Goal: Transaction & Acquisition: Purchase product/service

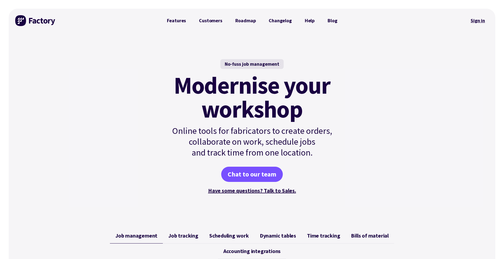
click at [482, 22] on link "Sign in" at bounding box center [478, 20] width 22 height 12
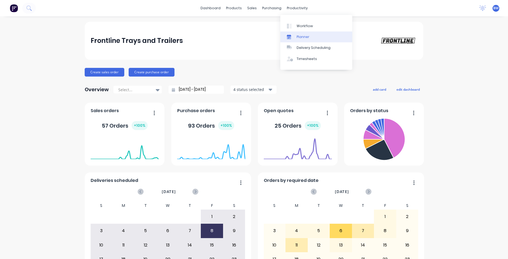
click at [300, 39] on link "Planner" at bounding box center [316, 36] width 72 height 11
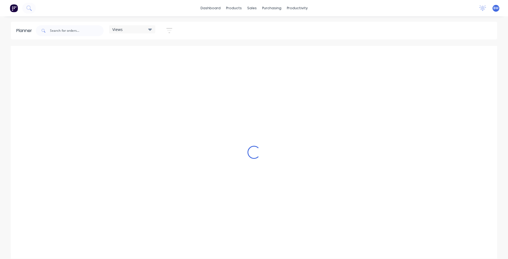
scroll to position [0, 348]
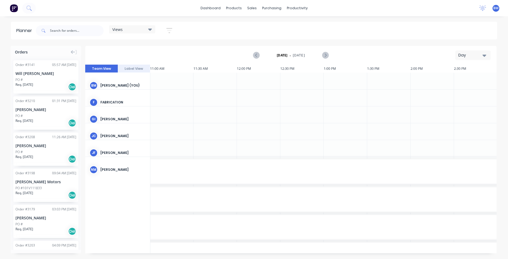
click at [468, 58] on div "Day" at bounding box center [471, 55] width 25 height 6
click at [464, 87] on div "Month" at bounding box center [464, 91] width 54 height 11
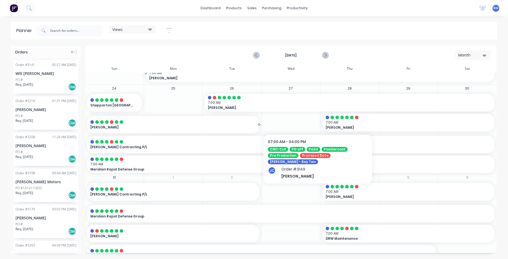
scroll to position [277, 0]
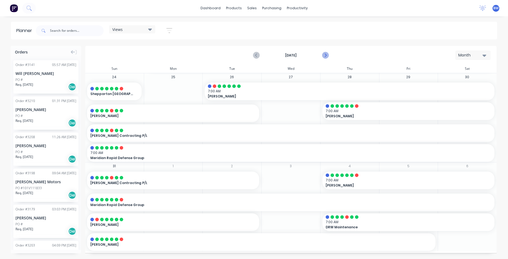
click at [325, 55] on icon "Next page" at bounding box center [325, 55] width 7 height 7
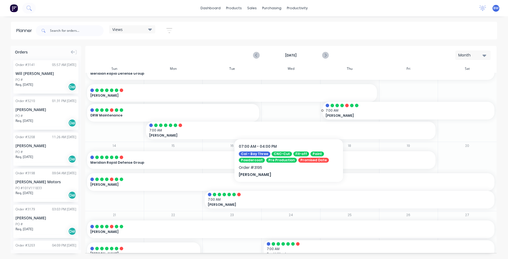
scroll to position [109, 0]
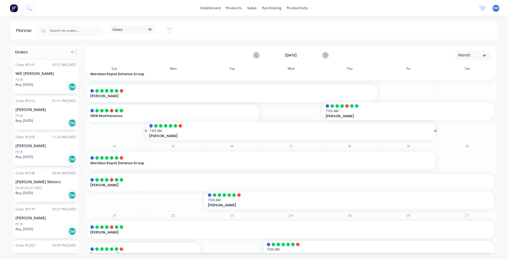
click at [161, 134] on span "Mia Balfour" at bounding box center [276, 136] width 255 height 5
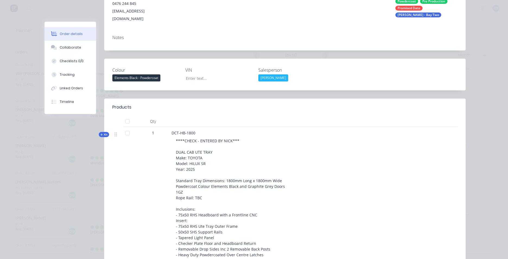
scroll to position [27, 0]
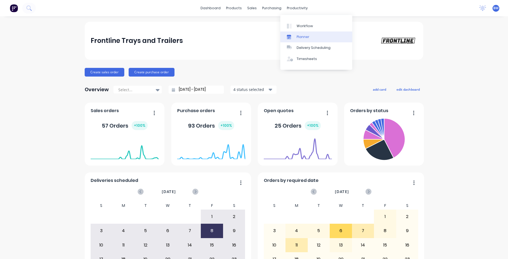
click at [303, 34] on link "Planner" at bounding box center [316, 36] width 72 height 11
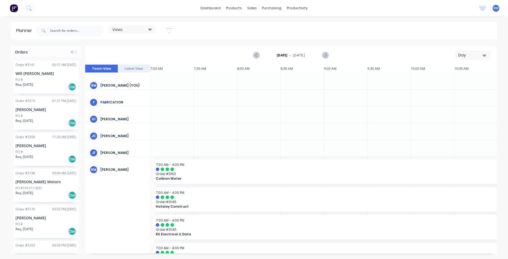
scroll to position [0, 348]
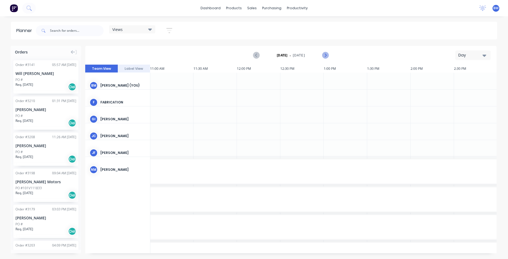
click at [327, 54] on icon "Next page" at bounding box center [325, 55] width 7 height 7
click at [479, 55] on div "Day" at bounding box center [471, 55] width 25 height 6
click at [479, 90] on div "Month" at bounding box center [464, 91] width 54 height 11
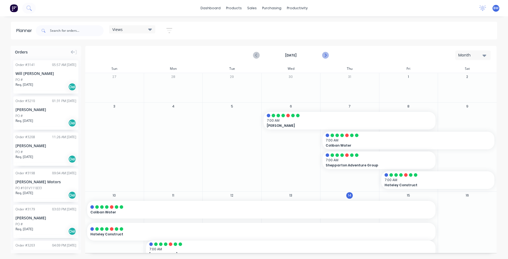
click at [323, 54] on icon "Next page" at bounding box center [325, 55] width 7 height 7
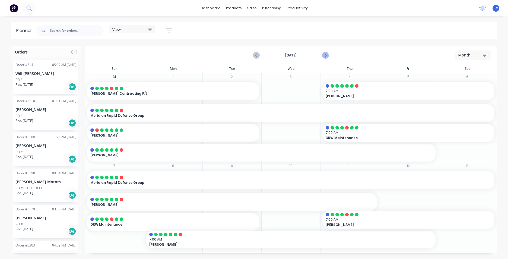
click at [323, 54] on icon "Next page" at bounding box center [325, 55] width 7 height 7
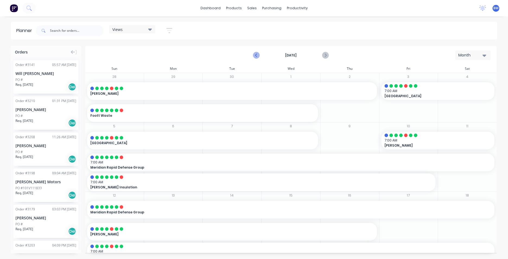
click at [258, 54] on icon "Previous page" at bounding box center [256, 55] width 7 height 7
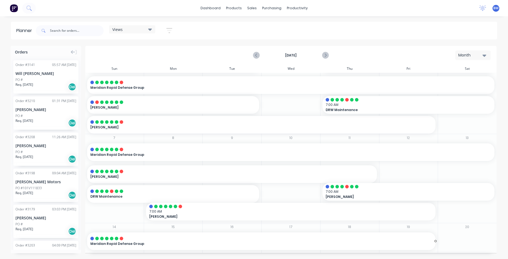
scroll to position [54, 0]
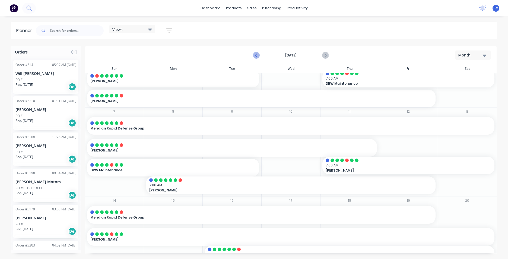
click at [255, 54] on icon "Previous page" at bounding box center [256, 55] width 7 height 7
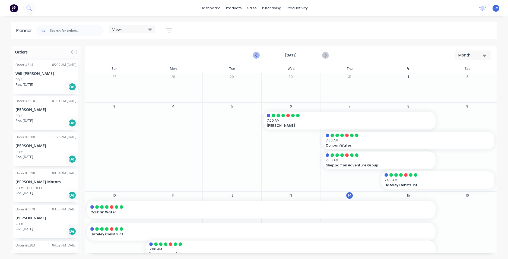
click at [255, 54] on icon "Previous page" at bounding box center [256, 55] width 7 height 7
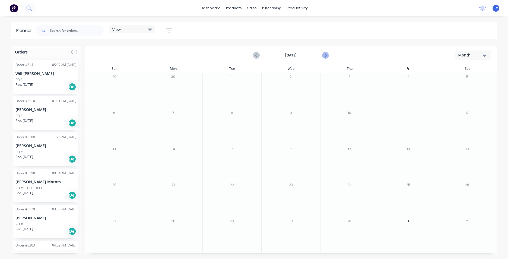
click at [324, 56] on icon "Next page" at bounding box center [325, 55] width 7 height 7
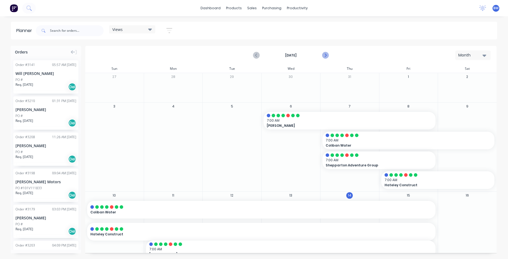
click at [328, 56] on icon "Next page" at bounding box center [325, 55] width 7 height 7
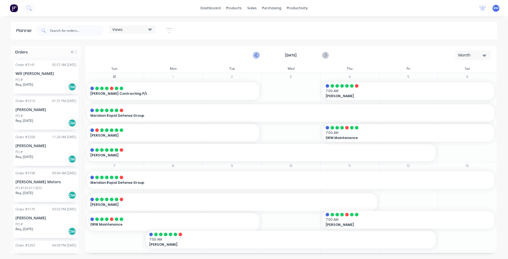
click at [255, 55] on icon "Previous page" at bounding box center [256, 55] width 7 height 7
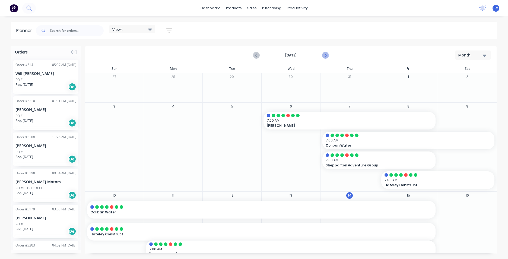
click at [329, 57] on button "Next page" at bounding box center [325, 55] width 11 height 11
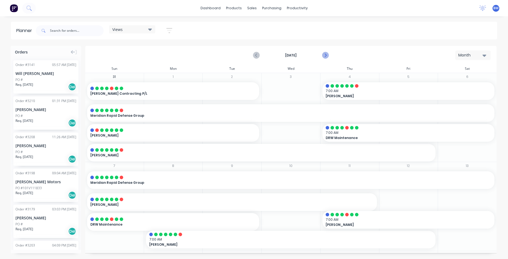
click at [328, 57] on icon "Next page" at bounding box center [325, 55] width 7 height 7
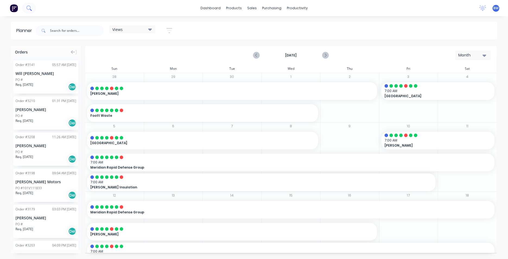
click at [31, 10] on icon at bounding box center [28, 7] width 5 height 5
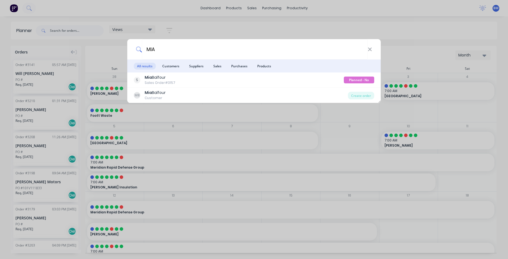
type input "MIA"
drag, startPoint x: 369, startPoint y: 49, endPoint x: 372, endPoint y: 47, distance: 4.1
click at [369, 49] on icon at bounding box center [370, 49] width 4 height 6
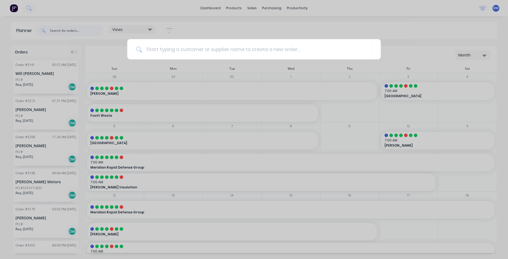
click at [399, 7] on div at bounding box center [254, 129] width 508 height 259
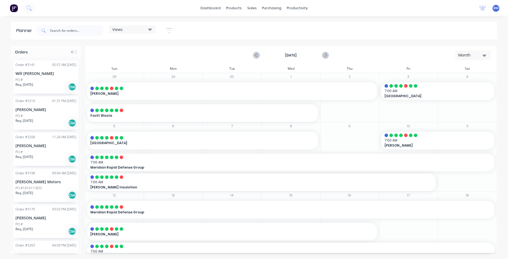
click at [376, 16] on div "dashboard products sales purchasing productivity dashboard products Product Cat…" at bounding box center [254, 8] width 508 height 16
click at [258, 33] on link "Customers" at bounding box center [281, 36] width 72 height 11
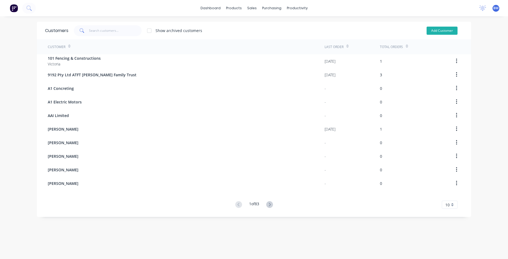
click at [443, 31] on button "Add Customer" at bounding box center [442, 31] width 31 height 8
select select "AU"
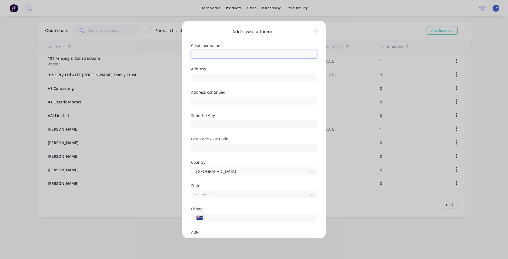
click at [211, 55] on input "text" at bounding box center [254, 54] width 126 height 8
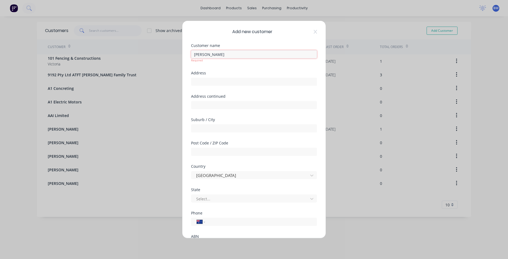
type input "[PERSON_NAME]"
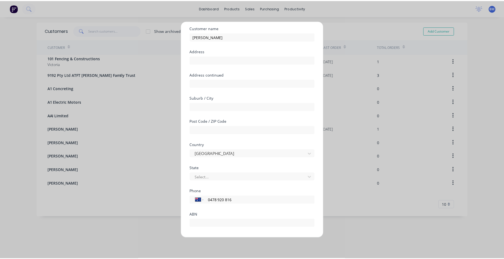
scroll to position [48, 0]
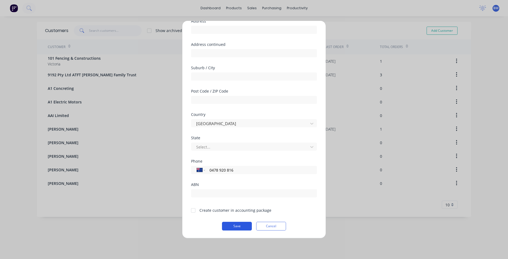
type input "0478 920 816"
click at [230, 226] on button "Save" at bounding box center [237, 226] width 30 height 9
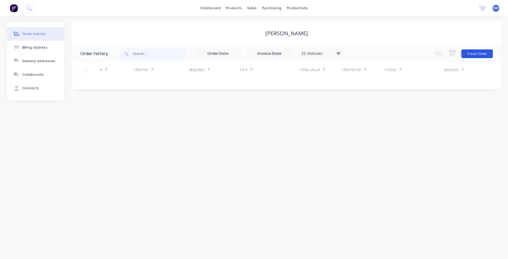
click at [469, 52] on button "Create Order" at bounding box center [476, 53] width 31 height 9
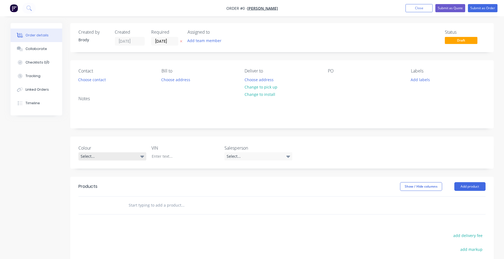
click at [123, 157] on div "Select..." at bounding box center [112, 156] width 68 height 8
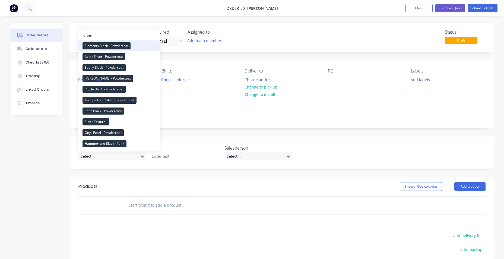
click at [96, 45] on div "Elements Black - Powdercoat" at bounding box center [107, 45] width 48 height 7
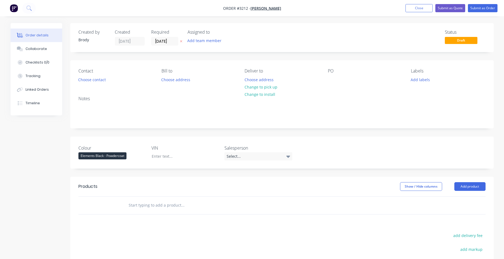
click at [156, 204] on input "text" at bounding box center [182, 205] width 109 height 11
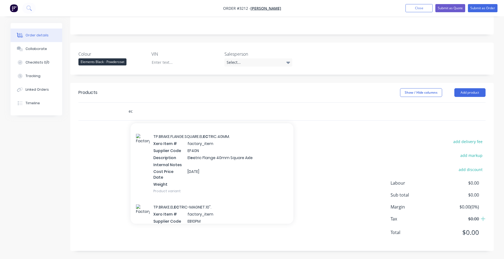
scroll to position [1900, 0]
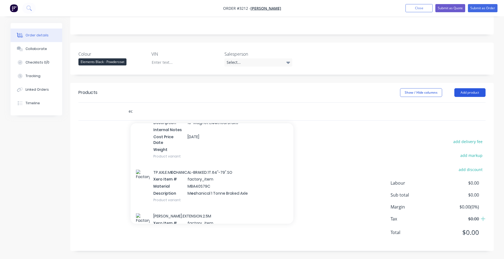
type input "ec"
click at [470, 92] on button "Add product" at bounding box center [469, 92] width 31 height 9
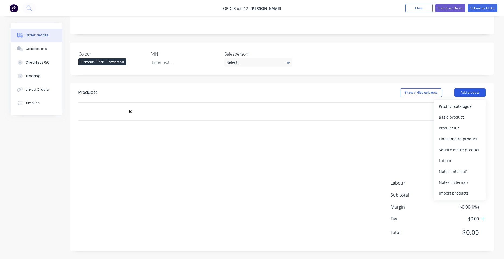
click at [468, 92] on button "Add product" at bounding box center [469, 92] width 31 height 9
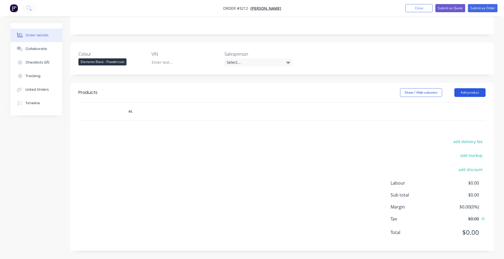
click at [467, 91] on button "Add product" at bounding box center [469, 92] width 31 height 9
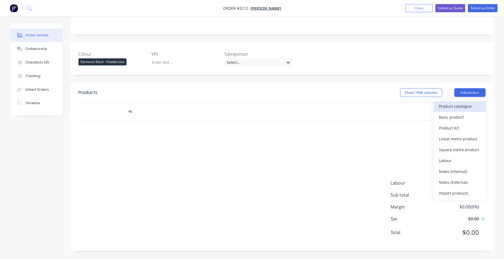
click at [459, 110] on div "Product catalogue" at bounding box center [460, 106] width 42 height 8
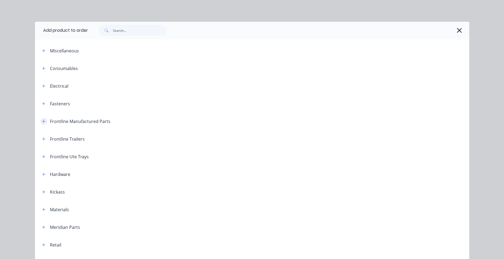
click at [42, 121] on icon "button" at bounding box center [43, 121] width 3 height 4
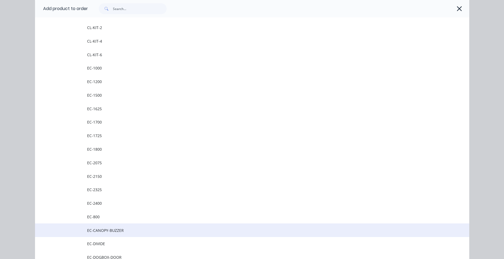
scroll to position [136, 0]
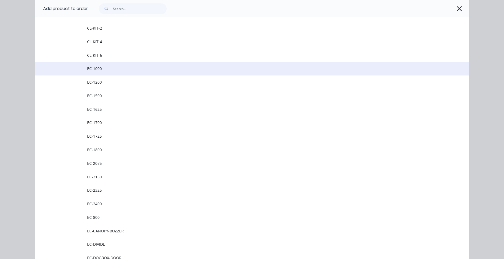
click at [116, 70] on span "EC-1000" at bounding box center [240, 69] width 306 height 6
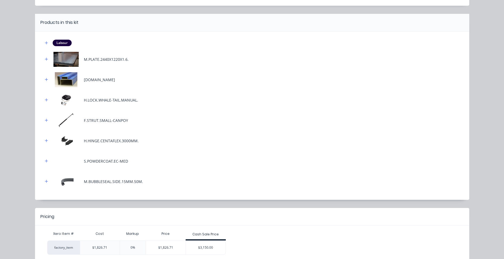
scroll to position [65, 0]
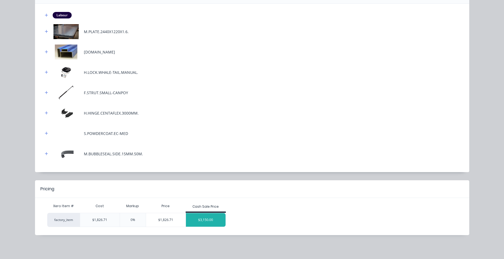
click at [207, 217] on div "$3,150.00" at bounding box center [206, 220] width 40 height 14
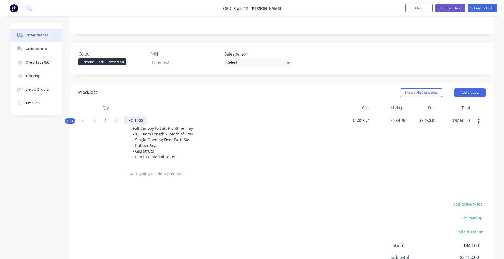
click at [138, 119] on div "EC-1000" at bounding box center [135, 120] width 23 height 8
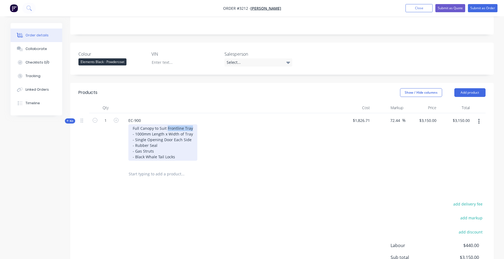
drag, startPoint x: 166, startPoint y: 126, endPoint x: 192, endPoint y: 125, distance: 25.8
click at [191, 126] on div "Full Canopy to Suit Frontline Tray - 1000mm Length x Width of Tray - Single Ope…" at bounding box center [162, 142] width 69 height 36
click at [184, 132] on div "Full Canopy to Suit Frontline Tray - 1000mm Length x Width of Tray - Single Ope…" at bounding box center [162, 142] width 69 height 36
click at [182, 125] on div "Full Canopy to Suit Frontline Tray - 1000mm Length x Width of Tray - Single Ope…" at bounding box center [162, 142] width 69 height 36
click at [139, 133] on div "Full Canopy to Suit Tray - 1000mm Length x Width of Tray - Single Opening Door …" at bounding box center [162, 142] width 69 height 36
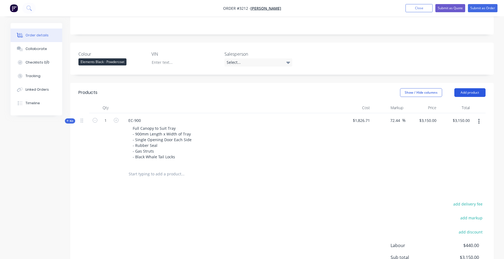
click at [464, 94] on button "Add product" at bounding box center [469, 92] width 31 height 9
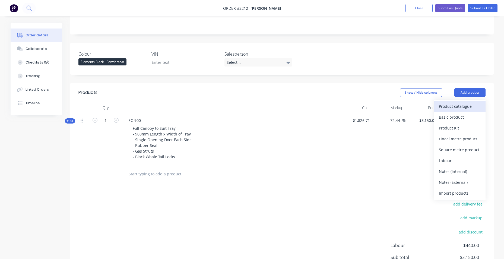
click at [464, 106] on div "Product catalogue" at bounding box center [460, 106] width 42 height 8
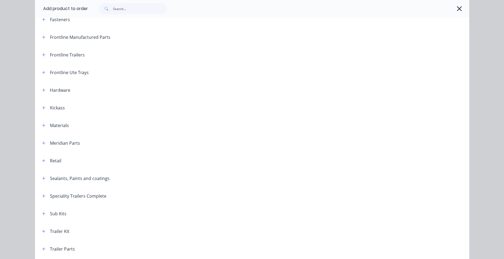
scroll to position [160, 0]
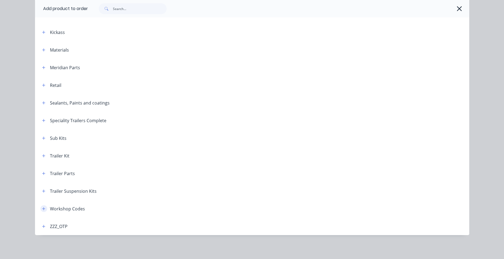
click at [44, 207] on button "button" at bounding box center [43, 208] width 7 height 7
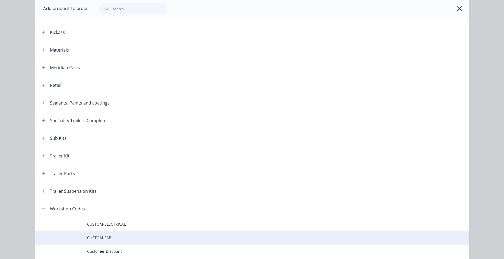
click at [113, 233] on td "CUSTOM-FAB" at bounding box center [278, 238] width 382 height 14
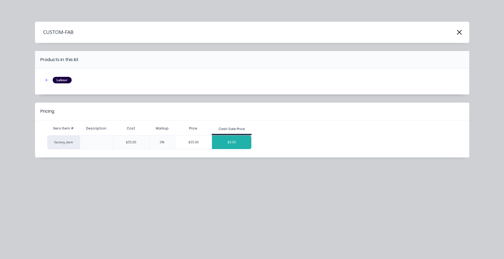
click at [222, 136] on div "$0.00" at bounding box center [232, 142] width 40 height 14
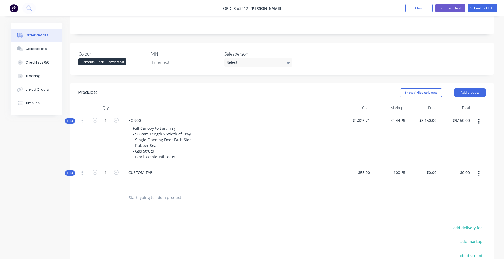
click at [159, 172] on div "CUSTOM-FAB" at bounding box center [230, 177] width 217 height 24
click at [153, 174] on div "CUSTOM-FAB" at bounding box center [140, 173] width 33 height 8
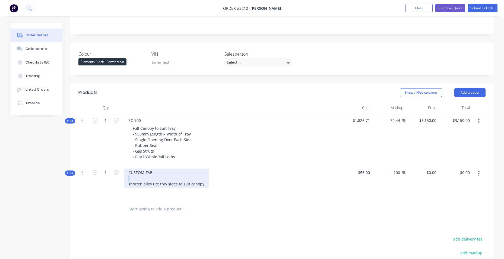
drag, startPoint x: 127, startPoint y: 184, endPoint x: 223, endPoint y: 181, distance: 95.6
click at [223, 181] on div "CUSTOM-FAB shorten alloy ute tray sides to suit canopy" at bounding box center [230, 182] width 217 height 35
drag, startPoint x: 201, startPoint y: 184, endPoint x: 130, endPoint y: 187, distance: 71.4
click at [130, 187] on div "CUSTOM-FAB shorten alloy ute tray sides to suit canopy" at bounding box center [166, 178] width 85 height 19
click at [197, 182] on div "CUSTOM-FAB shorten alloy ute tray sides to suit canopy" at bounding box center [166, 178] width 85 height 19
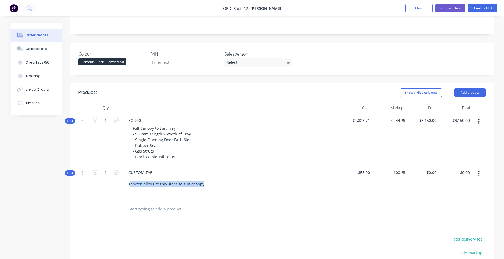
click at [208, 183] on div "CUSTOM-FAB shorten alloy ute tray sides to suit canopy" at bounding box center [230, 182] width 217 height 35
drag, startPoint x: 201, startPoint y: 184, endPoint x: 129, endPoint y: 185, distance: 71.7
click at [129, 185] on div "CUSTOM-FAB shorten alloy ute tray sides to suit canopy" at bounding box center [166, 178] width 85 height 19
copy div "shorten alloy ute tray sides to suit canop"
click at [203, 185] on div "CUSTOM-FAB shorten alloy ute tray sides to suit canopy" at bounding box center [166, 178] width 85 height 19
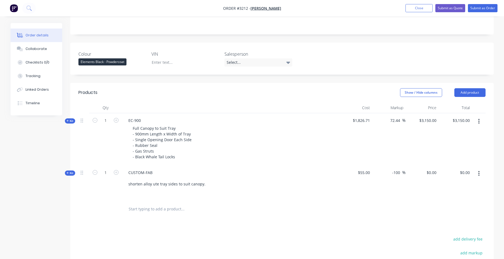
drag, startPoint x: 366, startPoint y: 203, endPoint x: 367, endPoint y: 201, distance: 2.9
click at [367, 201] on div at bounding box center [281, 209] width 407 height 18
click at [116, 173] on icon "button" at bounding box center [116, 172] width 5 height 5
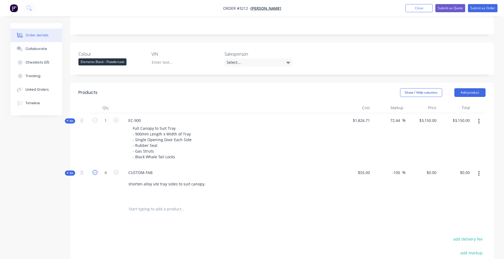
click at [96, 173] on icon "button" at bounding box center [95, 172] width 5 height 5
type input "2"
click at [434, 172] on input "0" at bounding box center [432, 173] width 12 height 8
click at [430, 172] on div "0 $0.00" at bounding box center [431, 173] width 15 height 8
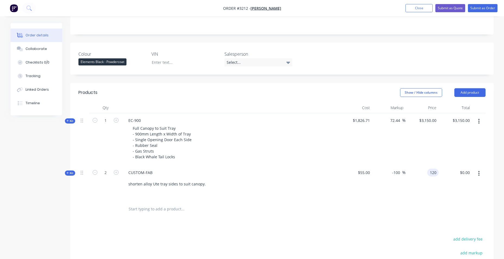
type input "120"
type input "118.18"
type input "$120.00"
type input "$240.00"
click at [410, 148] on div "$3,150.00 $3,150.00" at bounding box center [422, 139] width 33 height 52
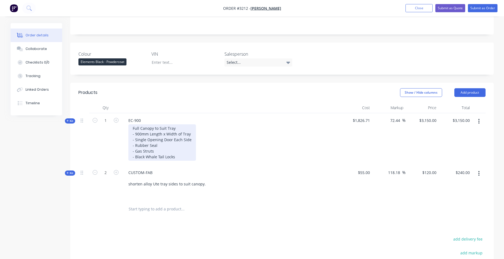
click at [152, 153] on div "Full Canopy to Suit Tray - 900mm Length x Width of Tray - Single Opening Door E…" at bounding box center [162, 142] width 68 height 36
click at [173, 160] on div "Full Canopy to Suit Tray - 900mm Length x Width of Tray - Single Opening Door E…" at bounding box center [162, 142] width 68 height 36
click at [173, 154] on div "Full Canopy to Suit Tray - 900mm Length x Width of Tray - Single Opening Door E…" at bounding box center [162, 142] width 68 height 36
click at [173, 157] on div "Full Canopy to Suit Tray - 900mm Length x Width of Tray - Single Opening Door E…" at bounding box center [162, 142] width 68 height 36
drag, startPoint x: 156, startPoint y: 150, endPoint x: 158, endPoint y: 146, distance: 4.1
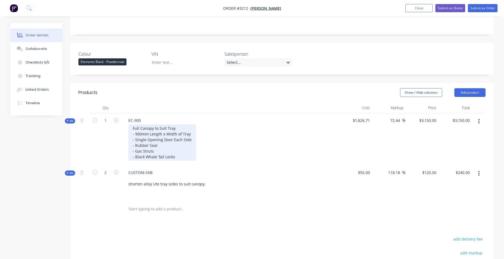
click at [156, 149] on div "Full Canopy to Suit Tray - 900mm Length x Width of Tray - Single Opening Door E…" at bounding box center [162, 142] width 68 height 36
click at [159, 146] on div "Full Canopy to Suit Tray - 900mm Length x Width of Tray - Single Opening Door E…" at bounding box center [162, 142] width 68 height 36
click at [191, 138] on div "Full Canopy to Suit Tray - 900mm Length x Width of Tray - Single Opening Door E…" at bounding box center [162, 142] width 68 height 36
click at [190, 131] on div "Full Canopy to Suit Tray - 900mm Length x Width of Tray - Single Opening Door E…" at bounding box center [162, 142] width 68 height 36
click at [189, 133] on div "Full Canopy to Suit Tray - 900mm Length x Width of Tray - Single Opening Door E…" at bounding box center [162, 142] width 68 height 36
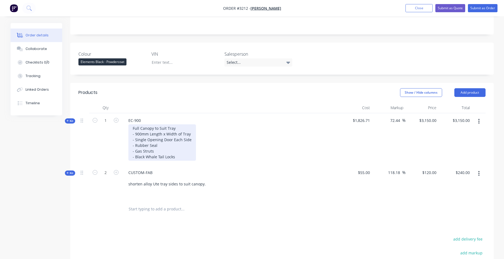
click at [191, 139] on div "Full Canopy to Suit Tray - 900mm Length x Width of Tray - Single Opening Door E…" at bounding box center [162, 142] width 68 height 36
click at [160, 145] on div "Full Canopy to Suit Tray - 900mm Length x Width of Tray - Single Opening Door E…" at bounding box center [162, 142] width 68 height 36
click at [151, 151] on div "Full Canopy to Suit Tray - 900mm Length x Width of Tray - Single Opening Door E…" at bounding box center [162, 142] width 68 height 36
click at [168, 156] on div "Full Canopy to Suit Tray - 900mm Length x Width of Tray - Single Opening Door E…" at bounding box center [162, 142] width 68 height 36
click at [177, 151] on div "Full Canopy to Suit Tray - 900mm Length x Width of Tray - Single Opening Door E…" at bounding box center [162, 142] width 68 height 36
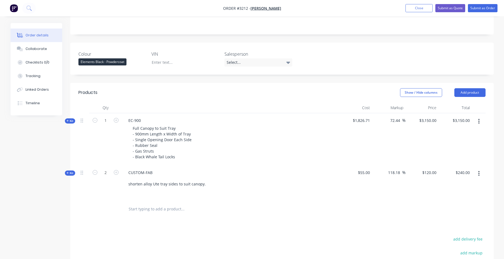
click at [189, 166] on div "CUSTOM-FAB shorten alloy Ute tray sides to suit canopy." at bounding box center [230, 182] width 217 height 35
click at [290, 63] on icon at bounding box center [288, 62] width 4 height 6
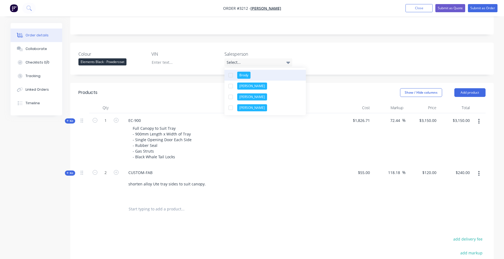
drag, startPoint x: 264, startPoint y: 78, endPoint x: 267, endPoint y: 77, distance: 3.5
click at [267, 77] on button "Brody" at bounding box center [265, 75] width 81 height 11
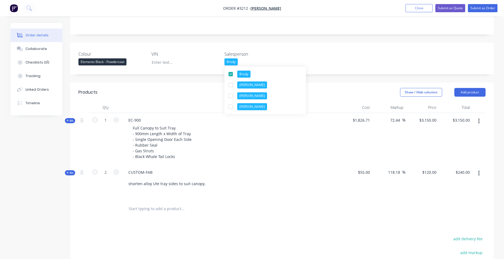
click at [150, 86] on header "Products Show / Hide columns Add product" at bounding box center [281, 93] width 423 height 20
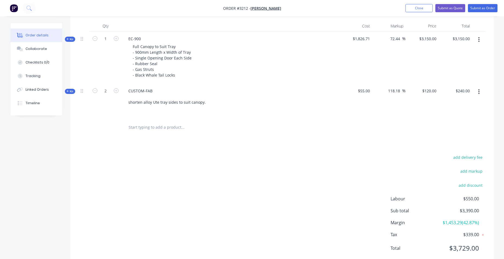
scroll to position [191, 0]
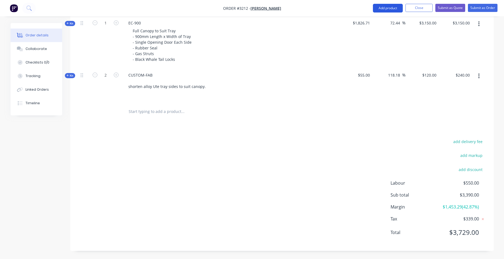
click at [390, 11] on button "Add product" at bounding box center [388, 8] width 30 height 9
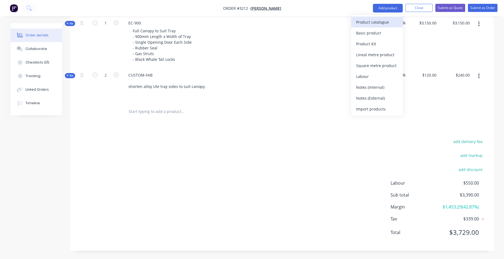
click at [382, 23] on div "Product catalogue" at bounding box center [377, 22] width 42 height 8
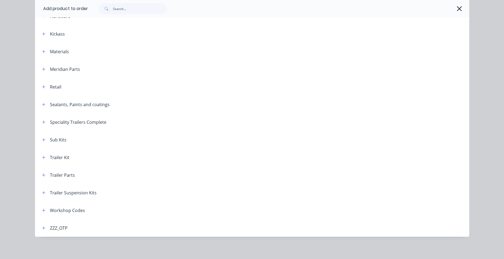
scroll to position [160, 0]
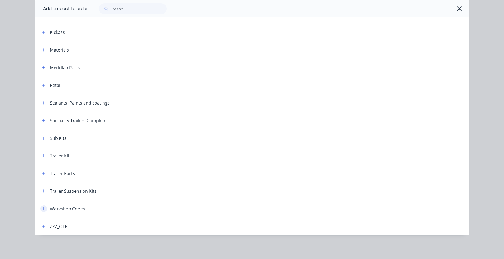
click at [42, 207] on icon "button" at bounding box center [43, 209] width 3 height 4
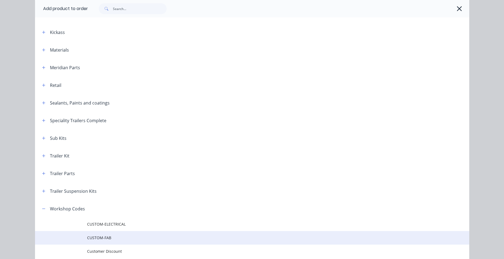
click at [87, 238] on span "CUSTOM-FAB" at bounding box center [240, 238] width 306 height 6
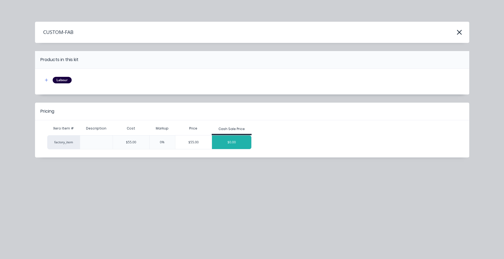
click at [226, 142] on div "$0.00" at bounding box center [232, 142] width 40 height 14
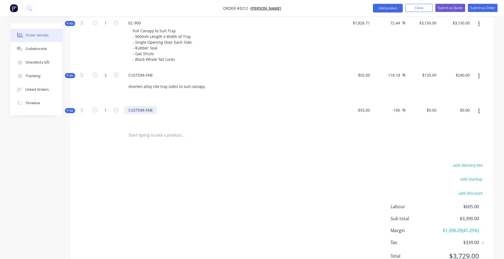
click at [154, 113] on div "CUSTOM-FAB" at bounding box center [140, 110] width 33 height 8
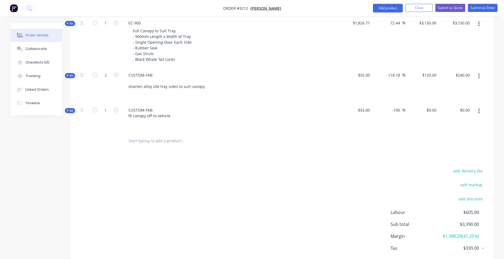
click at [435, 114] on div "$0.00 $0.00" at bounding box center [422, 117] width 33 height 29
click at [435, 108] on input "0" at bounding box center [432, 110] width 12 height 8
type input "120"
type input "118.18"
type input "$120.00"
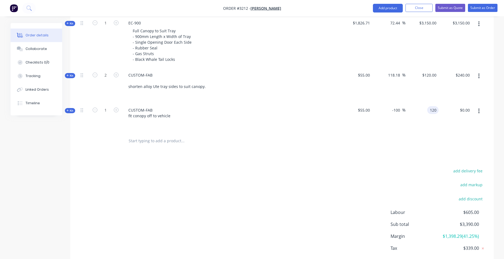
type input "$120.00"
click at [403, 143] on div at bounding box center [281, 141] width 407 height 18
click at [111, 27] on input "1" at bounding box center [106, 23] width 14 height 8
type input "1.5"
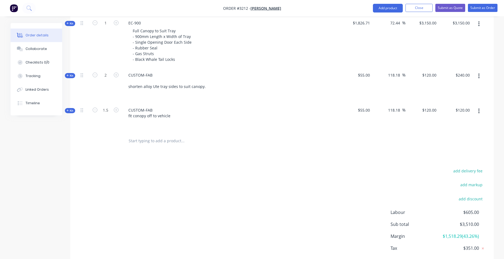
type input "$180.00"
click at [99, 138] on div at bounding box center [105, 141] width 33 height 18
click at [459, 8] on button "Submit as Quote" at bounding box center [450, 8] width 30 height 8
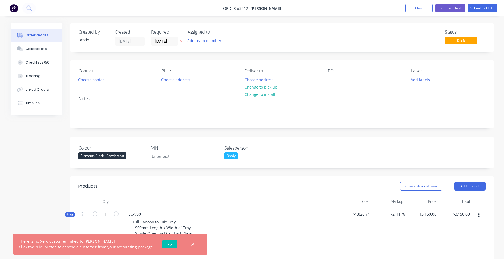
click at [171, 241] on link "Fix" at bounding box center [169, 244] width 15 height 8
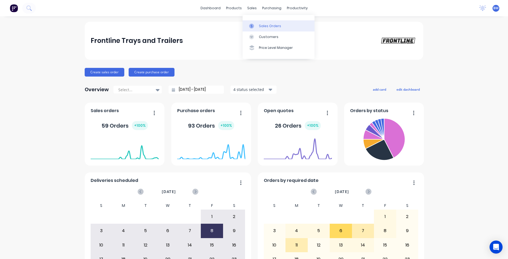
click at [266, 27] on div "Sales Orders" at bounding box center [270, 26] width 22 height 5
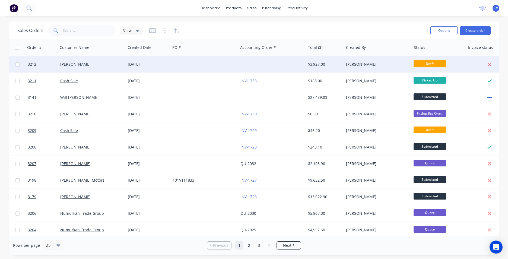
click at [185, 62] on div at bounding box center [204, 64] width 68 height 16
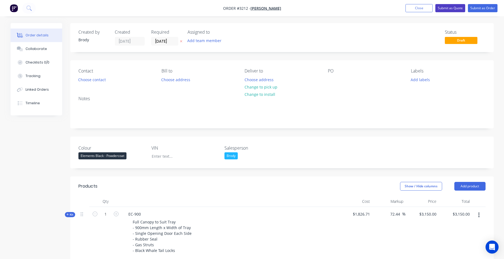
click at [448, 7] on button "Submit as Quote" at bounding box center [450, 8] width 30 height 8
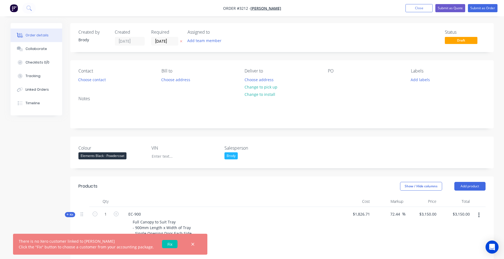
click at [172, 244] on link "Fix" at bounding box center [169, 244] width 15 height 8
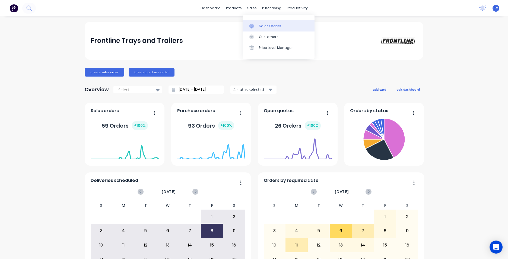
click at [258, 24] on link "Sales Orders" at bounding box center [279, 25] width 72 height 11
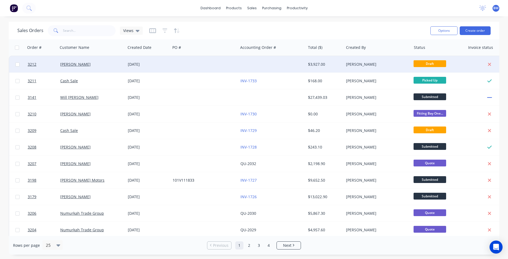
click at [187, 66] on div at bounding box center [204, 64] width 68 height 16
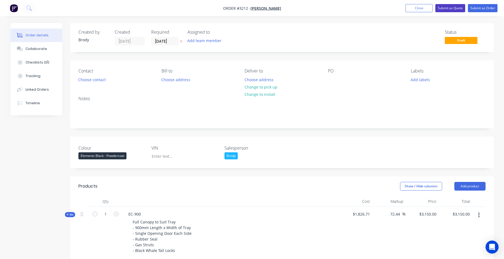
click at [445, 7] on button "Submit as Quote" at bounding box center [450, 8] width 30 height 8
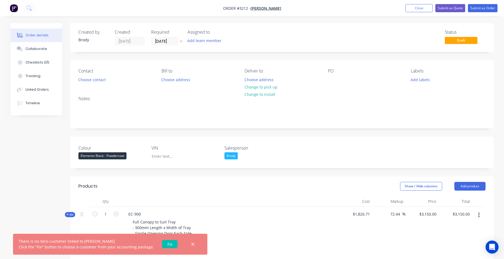
click at [76, 245] on div "There is no Xero customer linked to Callan Gundrill Click the "Fix" button to c…" at bounding box center [86, 243] width 135 height 11
click at [191, 243] on icon "button" at bounding box center [193, 244] width 4 height 5
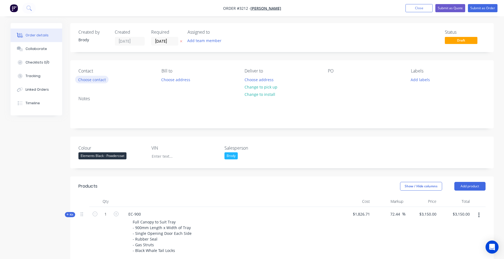
click at [95, 79] on button "Choose contact" at bounding box center [91, 79] width 33 height 7
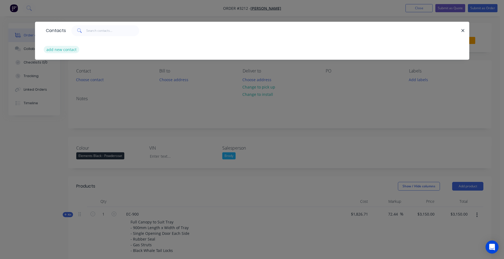
click at [68, 51] on button "add new contact" at bounding box center [62, 49] width 36 height 7
select select "AU"
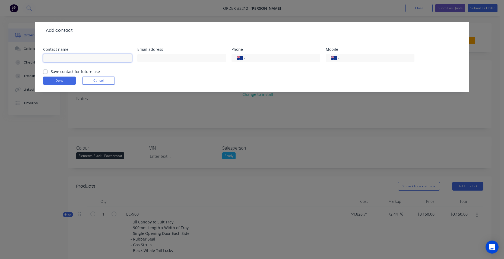
click at [62, 59] on input "text" at bounding box center [87, 58] width 89 height 8
type input "[PERSON_NAME]"
click at [215, 56] on input "text" at bounding box center [181, 58] width 89 height 8
type input "[EMAIL_ADDRESS][DOMAIN_NAME]"
click at [379, 58] on input "tel" at bounding box center [375, 58] width 65 height 6
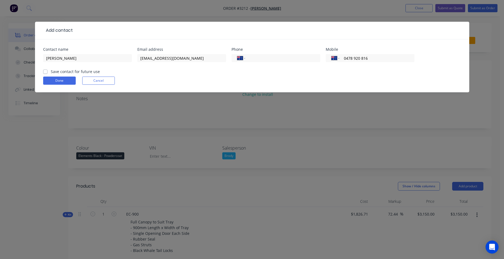
type input "0478 920 816"
click at [51, 72] on label "Save contact for future use" at bounding box center [75, 72] width 49 height 6
click at [45, 72] on input "Save contact for future use" at bounding box center [45, 71] width 4 height 5
checkbox input "true"
click at [47, 82] on button "Done" at bounding box center [59, 81] width 33 height 8
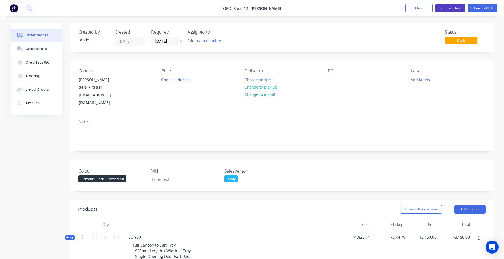
click at [461, 8] on button "Submit as Quote" at bounding box center [450, 8] width 30 height 8
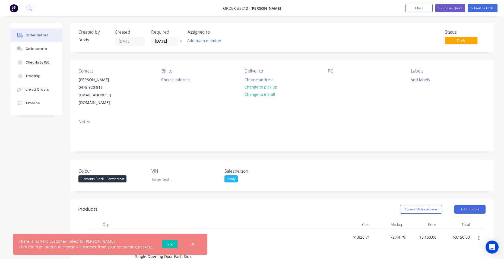
click at [168, 244] on link "Fix" at bounding box center [169, 244] width 15 height 8
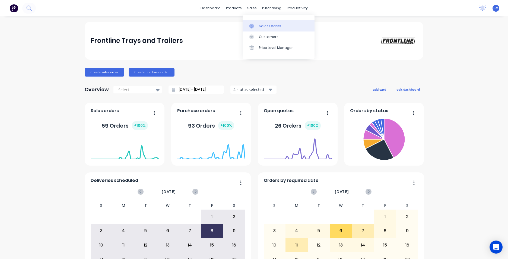
click at [262, 27] on div "Sales Orders" at bounding box center [270, 26] width 22 height 5
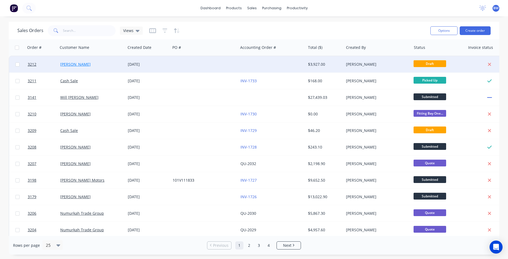
click at [83, 67] on link "[PERSON_NAME]" at bounding box center [75, 64] width 30 height 5
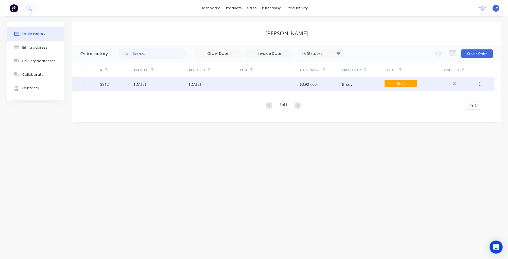
click at [229, 86] on div "[DATE]" at bounding box center [214, 84] width 51 height 14
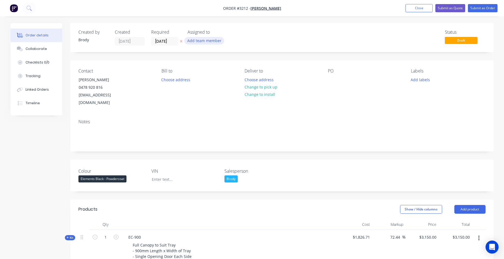
click at [214, 41] on button "Add team member" at bounding box center [204, 40] width 40 height 7
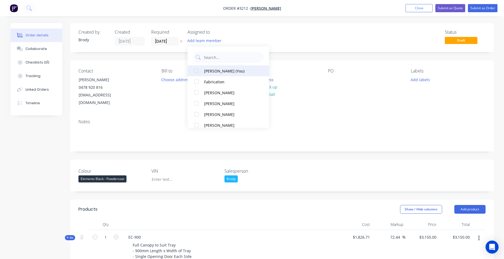
click at [194, 70] on div at bounding box center [196, 70] width 11 height 11
click at [194, 66] on div at bounding box center [196, 70] width 11 height 11
click at [458, 10] on button "Submit as Quote" at bounding box center [450, 8] width 30 height 8
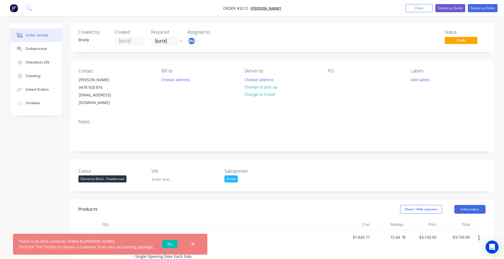
click at [169, 245] on link "Fix" at bounding box center [169, 244] width 15 height 8
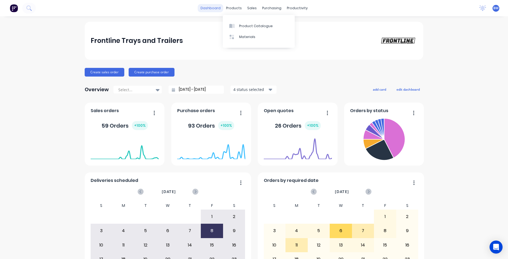
click at [210, 10] on link "dashboard" at bounding box center [211, 8] width 26 height 8
click at [241, 7] on div "products" at bounding box center [233, 8] width 21 height 8
click at [245, 6] on div "sales" at bounding box center [252, 8] width 15 height 8
click at [255, 33] on link "Customers" at bounding box center [279, 36] width 72 height 11
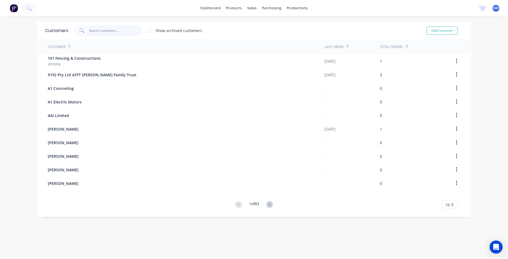
click at [115, 30] on input "text" at bounding box center [115, 30] width 53 height 11
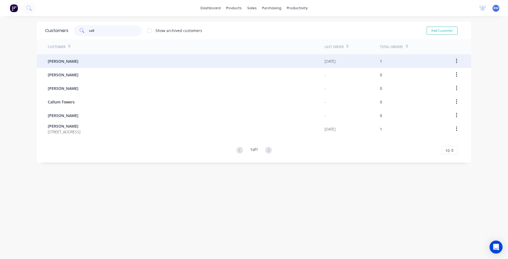
type input "call"
click at [99, 60] on div "[PERSON_NAME]" at bounding box center [186, 61] width 277 height 14
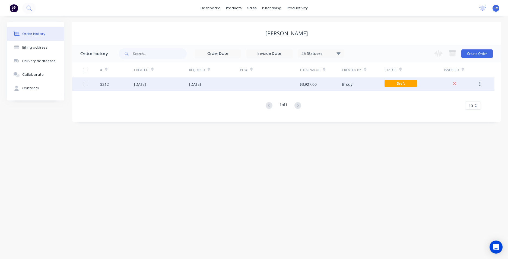
click at [163, 86] on div "[DATE]" at bounding box center [161, 84] width 55 height 14
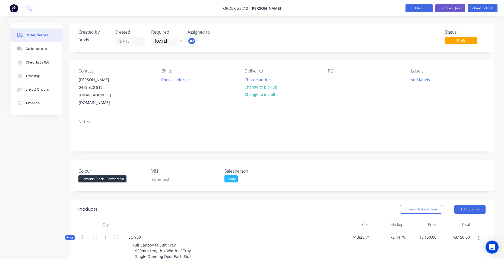
click at [424, 5] on button "Close" at bounding box center [419, 8] width 27 height 8
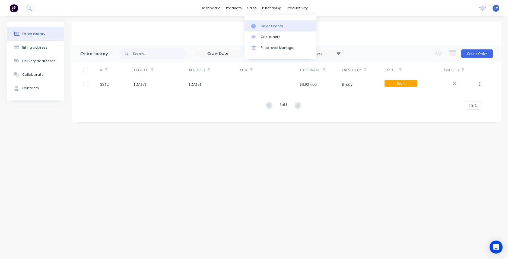
click at [252, 24] on icon at bounding box center [253, 26] width 5 height 5
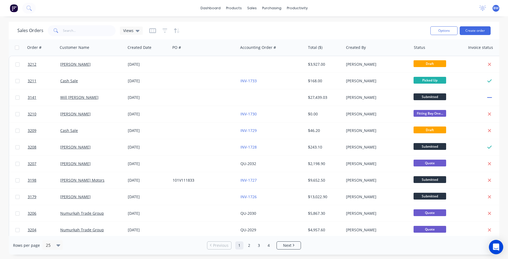
click at [498, 247] on icon "Open Intercom Messenger" at bounding box center [496, 247] width 6 height 7
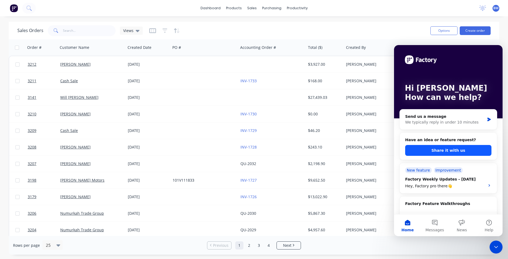
click at [459, 151] on button "Share it with us" at bounding box center [448, 150] width 86 height 11
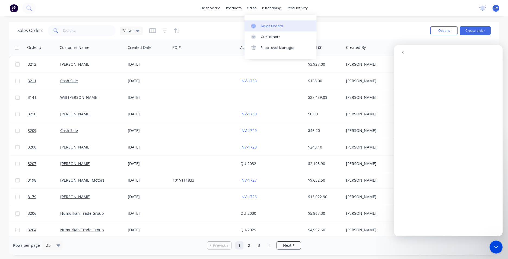
click at [254, 24] on icon at bounding box center [253, 26] width 5 height 5
click at [253, 24] on icon at bounding box center [253, 26] width 5 height 5
click at [296, 20] on div "Sales Orders Customers Price Level Manager" at bounding box center [281, 37] width 72 height 44
click at [403, 52] on icon "go back" at bounding box center [403, 52] width 4 height 4
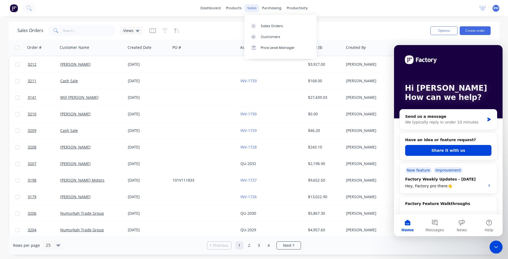
click at [249, 9] on div "sales" at bounding box center [252, 8] width 15 height 8
click at [254, 23] on link "Sales Orders" at bounding box center [281, 25] width 72 height 11
click at [304, 28] on link "Sales Orders" at bounding box center [281, 25] width 72 height 11
click at [423, 5] on div "dashboard products sales purchasing productivity dashboard products Product Cat…" at bounding box center [254, 8] width 508 height 16
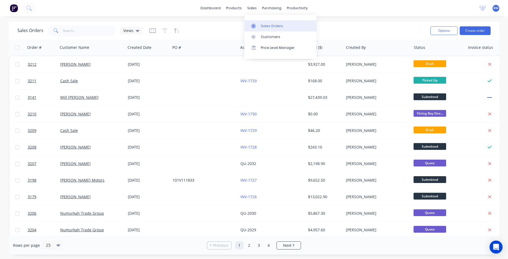
click at [251, 26] on link "Sales Orders" at bounding box center [281, 25] width 72 height 11
click at [279, 28] on div "Sales Orders" at bounding box center [272, 26] width 22 height 5
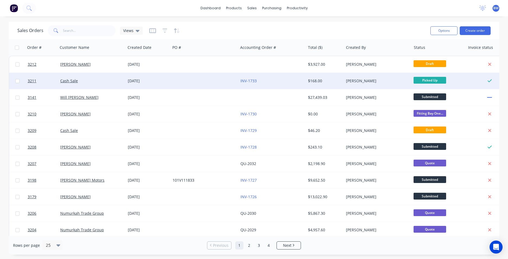
click at [117, 85] on div "Cash Sale" at bounding box center [92, 81] width 68 height 16
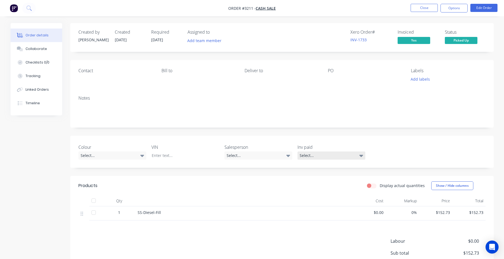
click at [355, 156] on div "Select..." at bounding box center [332, 155] width 68 height 8
click at [312, 178] on div "Payment received" at bounding box center [317, 177] width 31 height 7
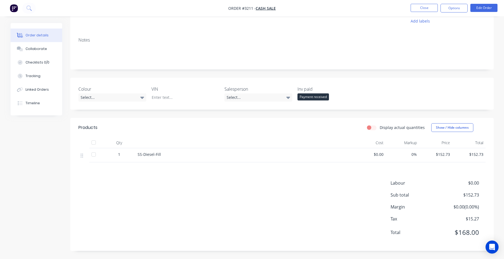
click at [311, 226] on div "Labour $0.00 Sub total $152.73 Margin $0.00 ( 0.00 %) Tax $15.27 Total $168.00" at bounding box center [281, 211] width 407 height 63
click at [277, 99] on div "Select..." at bounding box center [259, 97] width 68 height 8
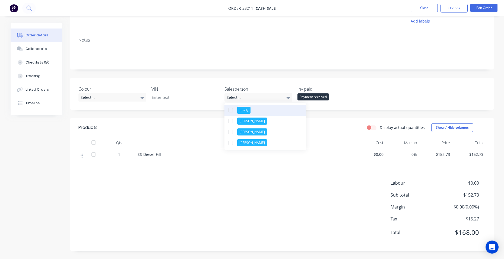
click at [260, 112] on button "Brody" at bounding box center [265, 110] width 81 height 11
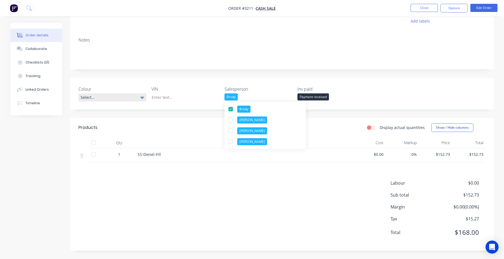
click at [141, 99] on icon at bounding box center [142, 97] width 4 height 6
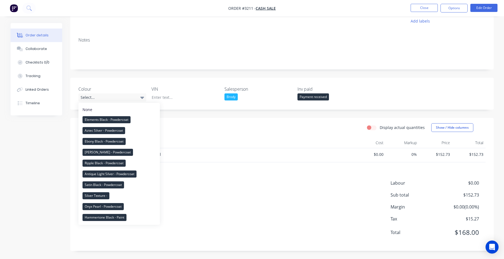
click at [188, 81] on div "Colour Select... VIN Salesperson [PERSON_NAME] Inv paid Payment received" at bounding box center [281, 94] width 423 height 32
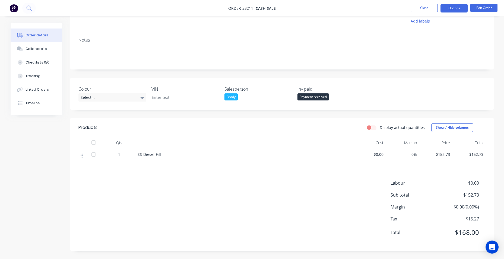
click at [455, 8] on button "Options" at bounding box center [454, 8] width 27 height 9
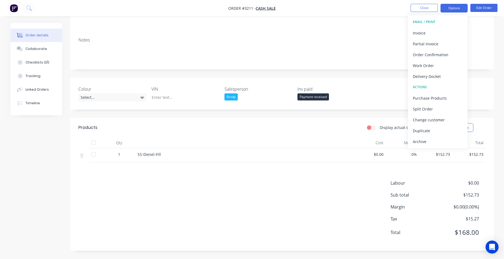
click at [457, 10] on button "Options" at bounding box center [454, 8] width 27 height 9
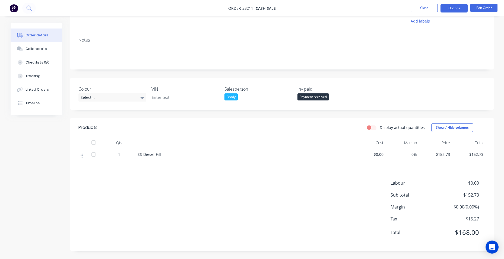
click at [457, 10] on button "Options" at bounding box center [454, 8] width 27 height 9
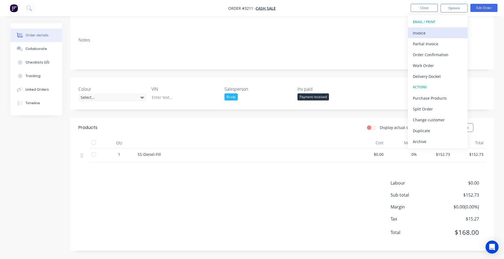
click at [425, 31] on div "Invoice" at bounding box center [438, 33] width 50 height 8
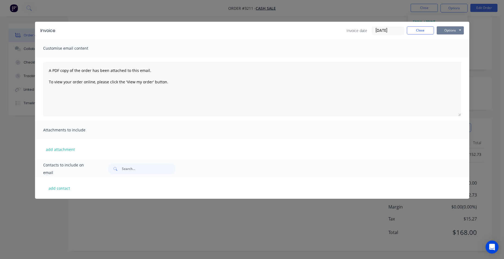
click at [448, 32] on button "Options" at bounding box center [450, 30] width 27 height 8
click at [448, 43] on button "Preview" at bounding box center [454, 40] width 35 height 9
click at [410, 29] on button "Close" at bounding box center [420, 30] width 27 height 8
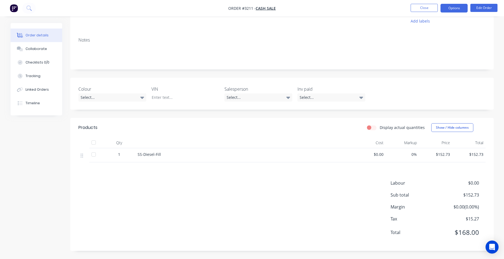
click at [460, 8] on button "Options" at bounding box center [454, 8] width 27 height 9
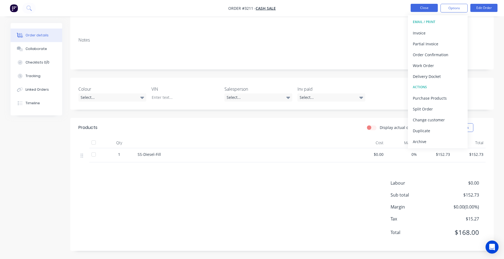
click at [418, 10] on button "Close" at bounding box center [424, 8] width 27 height 8
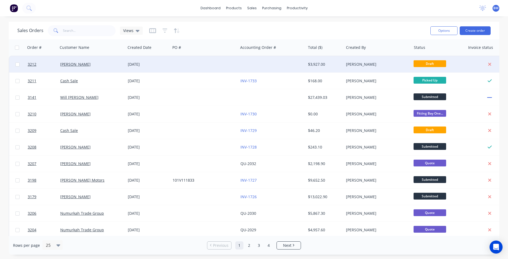
click at [140, 61] on div "[DATE]" at bounding box center [148, 64] width 45 height 16
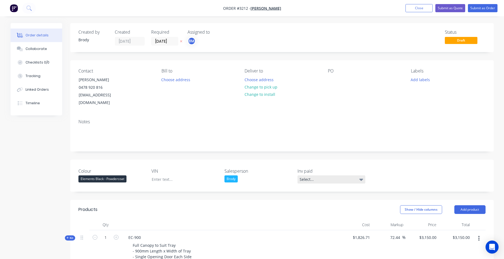
click at [344, 175] on div "Select..." at bounding box center [332, 179] width 68 height 8
click at [319, 192] on div "Payment received" at bounding box center [317, 194] width 31 height 7
drag, startPoint x: 450, startPoint y: 6, endPoint x: 448, endPoint y: 9, distance: 3.5
click at [450, 8] on button "Submit as Quote" at bounding box center [450, 8] width 30 height 8
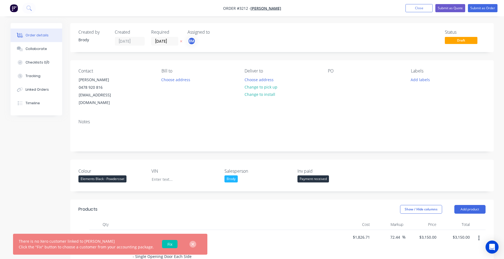
click at [191, 244] on button "button" at bounding box center [192, 244] width 7 height 7
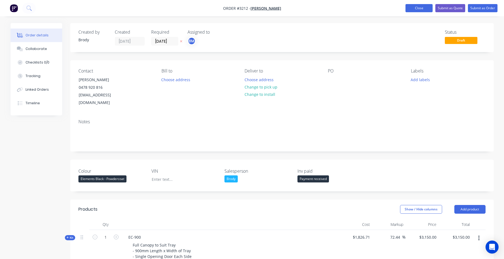
click at [409, 8] on button "Close" at bounding box center [419, 8] width 27 height 8
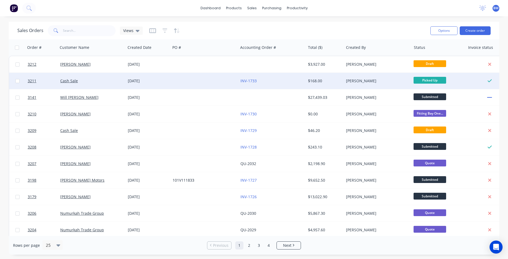
click at [194, 83] on div at bounding box center [204, 81] width 68 height 16
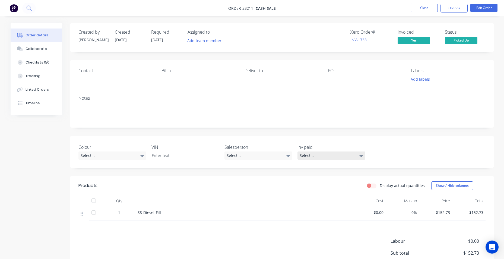
click at [360, 155] on icon at bounding box center [361, 156] width 4 height 6
click at [328, 179] on div "Payment received" at bounding box center [317, 177] width 31 height 7
drag, startPoint x: 452, startPoint y: 6, endPoint x: 459, endPoint y: 13, distance: 10.2
click at [452, 6] on button "Options" at bounding box center [454, 8] width 27 height 9
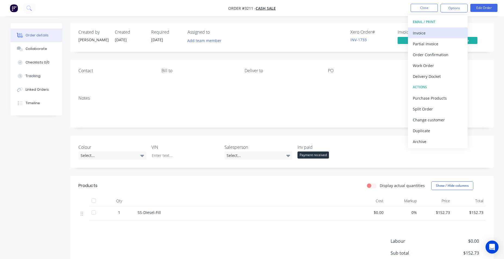
click at [450, 36] on div "Invoice" at bounding box center [438, 33] width 50 height 8
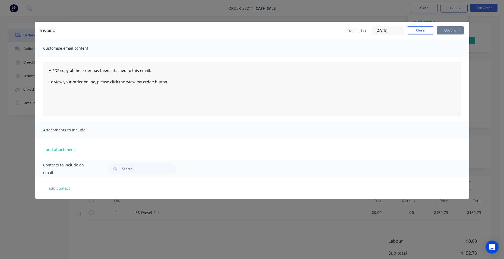
click at [447, 28] on button "Options" at bounding box center [450, 30] width 27 height 8
click at [450, 39] on button "Preview" at bounding box center [454, 40] width 35 height 9
click at [421, 30] on button "Close" at bounding box center [420, 30] width 27 height 8
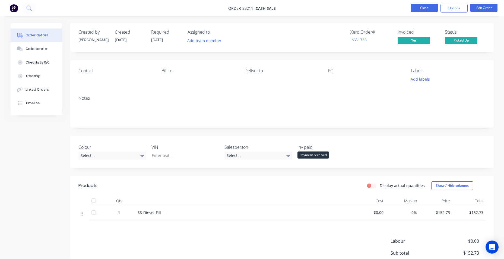
click at [419, 6] on button "Close" at bounding box center [424, 8] width 27 height 8
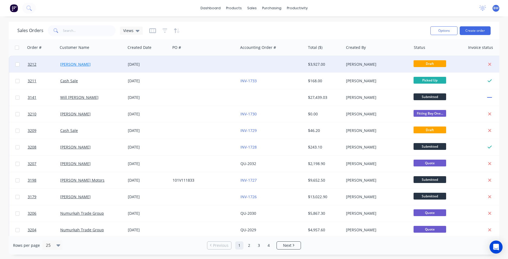
click at [72, 62] on link "[PERSON_NAME]" at bounding box center [75, 64] width 30 height 5
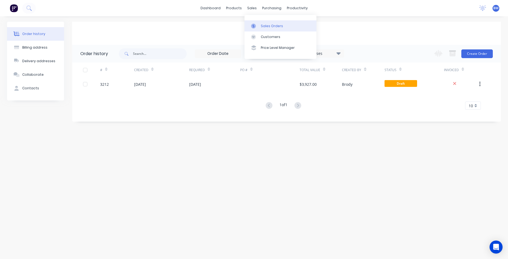
click at [259, 23] on link "Sales Orders" at bounding box center [281, 25] width 72 height 11
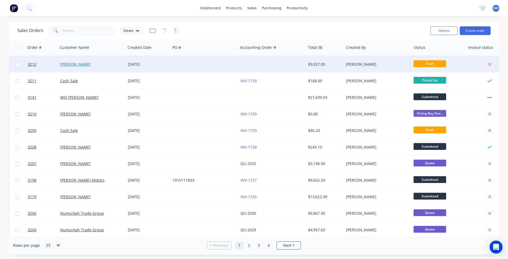
click at [67, 66] on link "[PERSON_NAME]" at bounding box center [75, 64] width 30 height 5
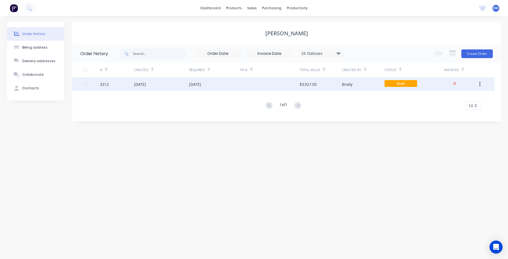
click at [172, 84] on div "[DATE]" at bounding box center [161, 84] width 55 height 14
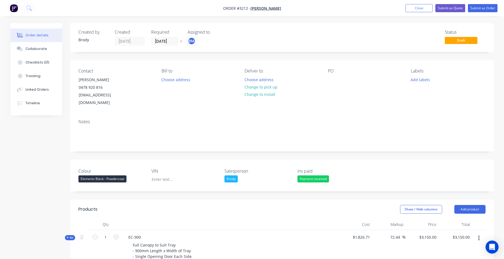
click at [323, 175] on div "Payment received" at bounding box center [313, 178] width 31 height 7
click at [318, 175] on div "Payment received" at bounding box center [313, 178] width 31 height 7
click at [320, 175] on div "Payment received" at bounding box center [313, 178] width 31 height 7
click at [305, 186] on button "None" at bounding box center [338, 183] width 81 height 10
click at [447, 7] on button "Submit as Quote" at bounding box center [450, 8] width 30 height 8
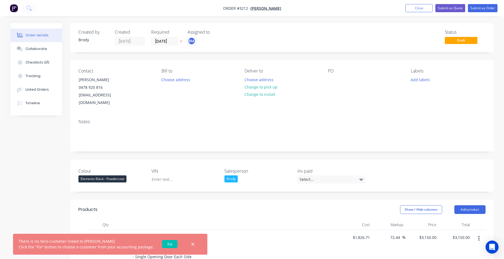
click at [166, 242] on link "Fix" at bounding box center [169, 244] width 15 height 8
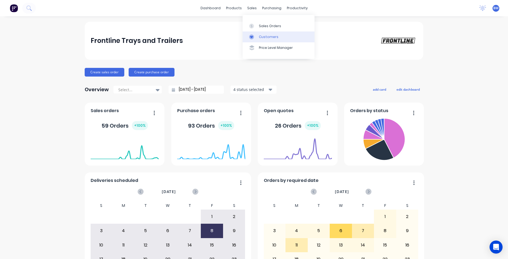
click at [263, 34] on div "Customers" at bounding box center [269, 36] width 20 height 5
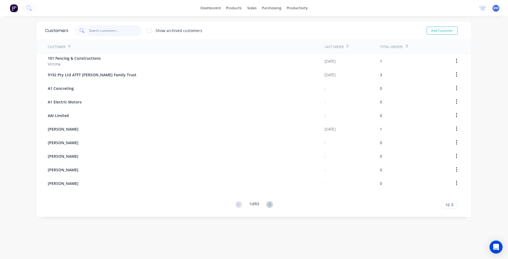
click at [124, 31] on input "text" at bounding box center [115, 30] width 53 height 11
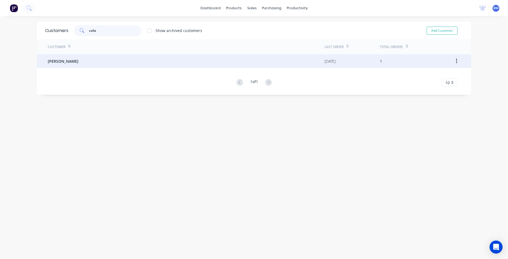
type input "calla"
click at [102, 66] on div "[PERSON_NAME]" at bounding box center [186, 61] width 277 height 14
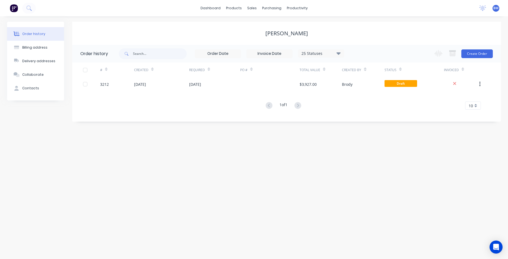
click at [284, 34] on div "[PERSON_NAME]" at bounding box center [286, 33] width 43 height 7
drag, startPoint x: 261, startPoint y: 33, endPoint x: 315, endPoint y: 31, distance: 54.0
click at [315, 31] on div "[PERSON_NAME]" at bounding box center [286, 33] width 429 height 7
drag, startPoint x: 315, startPoint y: 31, endPoint x: 308, endPoint y: 33, distance: 7.6
copy div "[PERSON_NAME]"
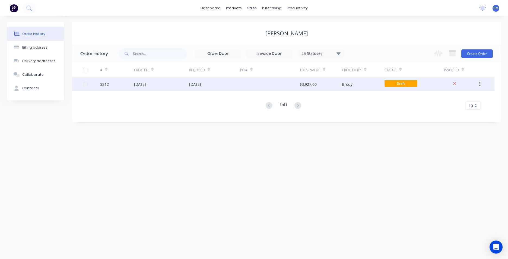
click at [182, 88] on div "[DATE]" at bounding box center [161, 84] width 55 height 14
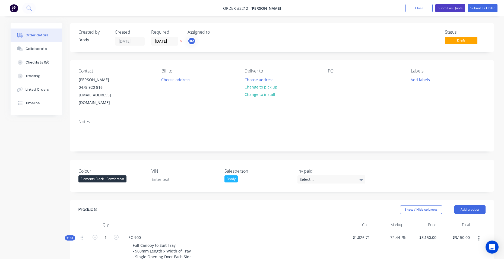
click at [459, 10] on button "Submit as Quote" at bounding box center [450, 8] width 30 height 8
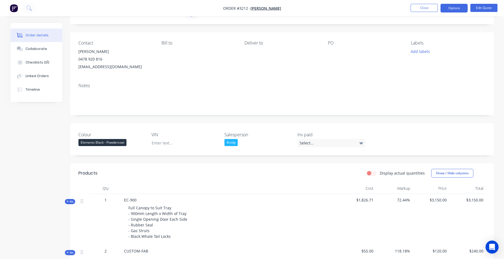
scroll to position [136, 0]
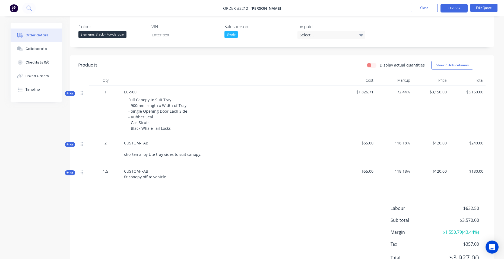
click at [380, 65] on label "Display actual quantities" at bounding box center [402, 65] width 45 height 6
click at [371, 65] on input "Display actual quantities" at bounding box center [369, 64] width 4 height 5
click at [380, 65] on label "Display actual quantities" at bounding box center [402, 65] width 45 height 6
click at [371, 65] on input "Display actual quantities" at bounding box center [369, 64] width 4 height 5
click at [380, 65] on label "Display actual quantities" at bounding box center [402, 65] width 45 height 6
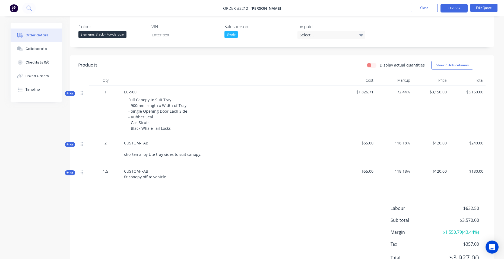
click at [371, 65] on input "Display actual quantities" at bounding box center [369, 64] width 4 height 5
click at [380, 65] on label "Display actual quantities" at bounding box center [402, 65] width 45 height 6
click at [371, 65] on input "Display actual quantities" at bounding box center [369, 64] width 4 height 5
click at [380, 65] on label "Display actual quantities" at bounding box center [402, 65] width 45 height 6
click at [371, 65] on input "Display actual quantities" at bounding box center [369, 64] width 4 height 5
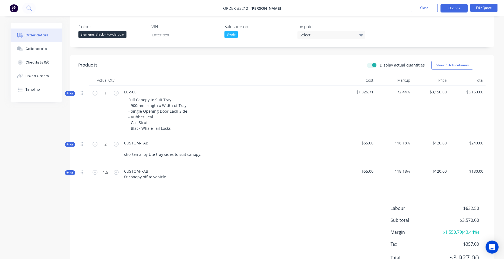
click at [380, 65] on label "Display actual quantities" at bounding box center [402, 65] width 45 height 6
click at [371, 65] on input "Display actual quantities" at bounding box center [369, 64] width 4 height 5
checkbox input "false"
click at [454, 12] on button "Options" at bounding box center [454, 8] width 27 height 9
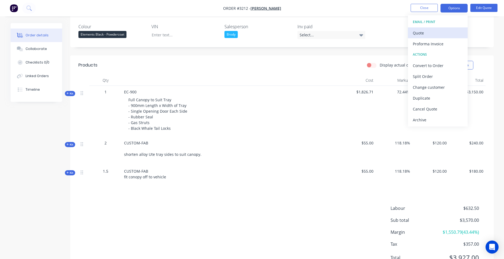
click at [438, 32] on div "Quote" at bounding box center [438, 33] width 50 height 8
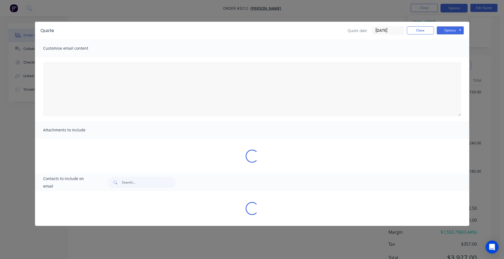
type textarea "A PDF copy of the quote has been attached to this email. To view your quote onl…"
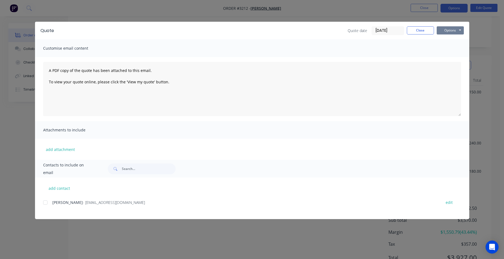
click at [462, 28] on button "Options" at bounding box center [450, 30] width 27 height 8
click at [457, 47] on button "Print" at bounding box center [454, 49] width 35 height 9
click at [449, 29] on button "Options" at bounding box center [450, 30] width 27 height 8
click at [448, 56] on button "Email" at bounding box center [454, 57] width 35 height 9
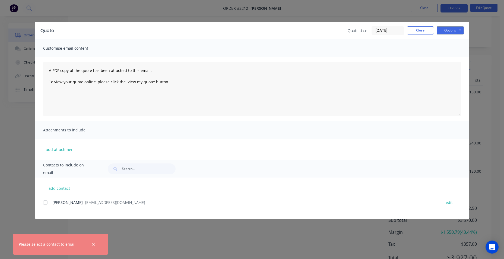
click at [48, 203] on div at bounding box center [45, 202] width 11 height 11
click at [454, 32] on button "Options" at bounding box center [450, 30] width 27 height 8
click at [461, 59] on button "Email" at bounding box center [454, 57] width 35 height 9
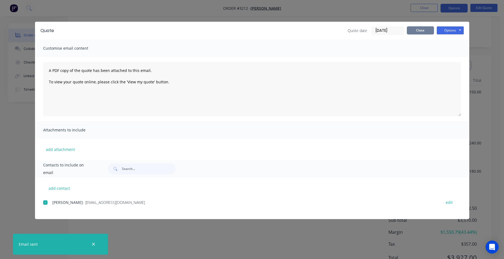
click at [413, 28] on button "Close" at bounding box center [420, 30] width 27 height 8
